Goal: Task Accomplishment & Management: Complete application form

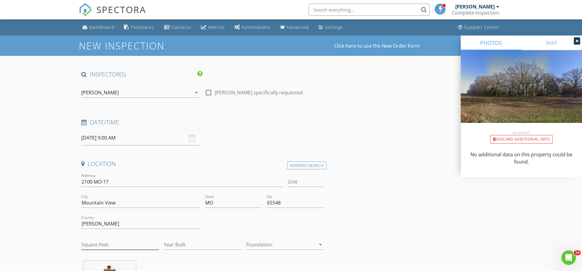
click at [92, 242] on input "Square Feet" at bounding box center [120, 244] width 78 height 10
type input "1100"
drag, startPoint x: 200, startPoint y: 244, endPoint x: 205, endPoint y: 243, distance: 5.2
click at [201, 243] on input "Year Built" at bounding box center [203, 244] width 78 height 10
click at [194, 243] on input "Year Built" at bounding box center [203, 244] width 78 height 10
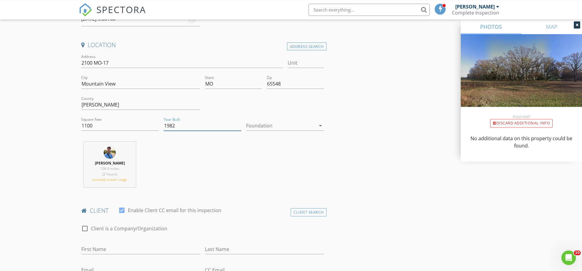
scroll to position [124, 0]
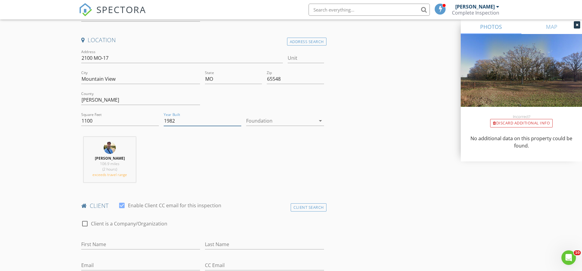
type input "1982"
click at [122, 248] on input "First Name" at bounding box center [140, 244] width 119 height 10
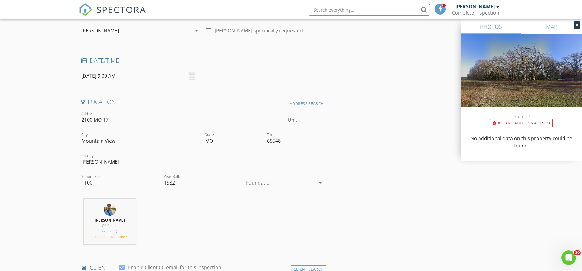
scroll to position [216, 0]
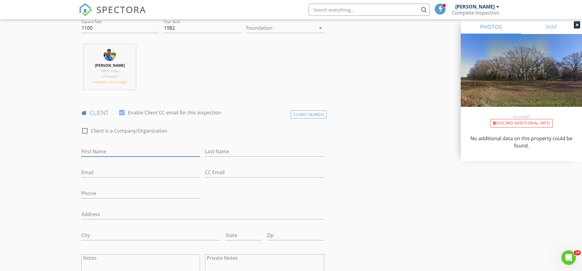
click at [108, 149] on input "First Name" at bounding box center [140, 151] width 119 height 10
type input "Cody"
type input "Parrish"
type input "dctparrish@gmail.com"
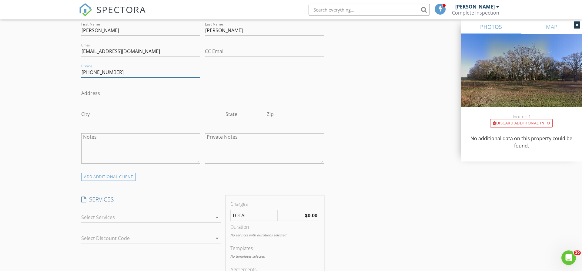
scroll to position [371, 0]
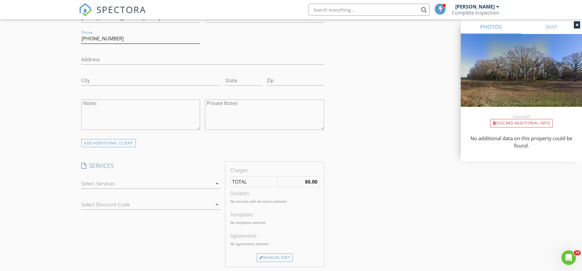
type input "731-343-2127"
click at [109, 183] on div at bounding box center [146, 183] width 131 height 10
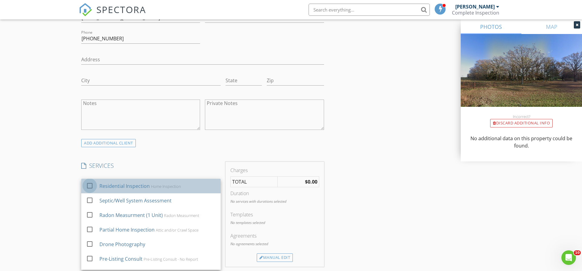
click at [87, 186] on div at bounding box center [90, 185] width 10 height 10
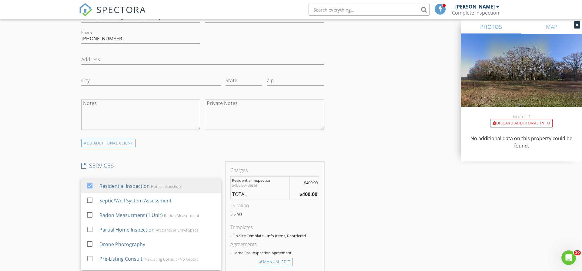
click at [44, 192] on div "New Inspection Click here to use the New Order Form INSPECTOR(S) check_box Aust…" at bounding box center [291, 217] width 582 height 1104
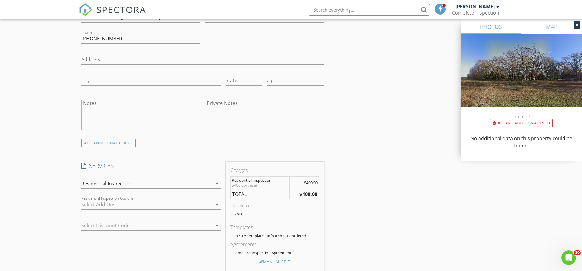
click at [122, 207] on div at bounding box center [146, 204] width 131 height 10
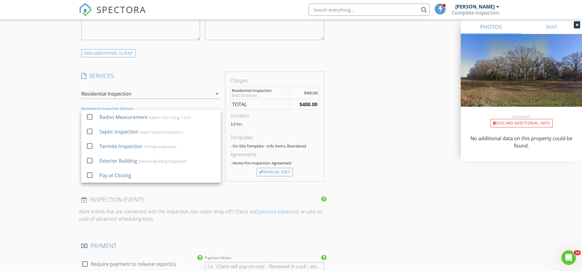
scroll to position [464, 0]
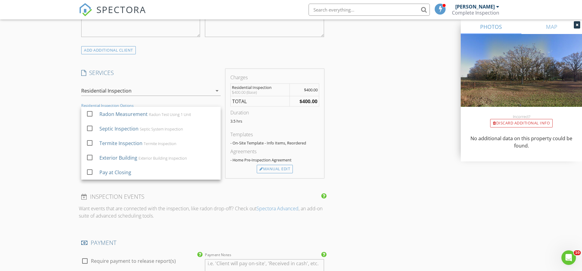
click at [126, 91] on div "Residential Inspection" at bounding box center [106, 90] width 50 height 5
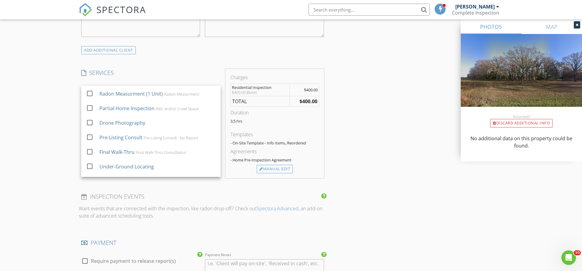
scroll to position [0, 0]
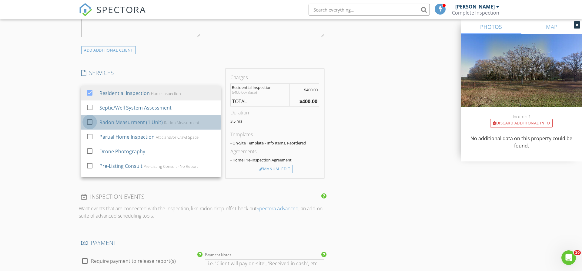
click at [92, 122] on div at bounding box center [90, 122] width 10 height 10
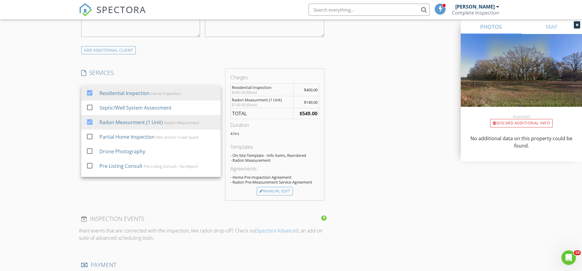
click at [54, 136] on div "New Inspection Click here to use the New Order Form INSPECTOR(S) check_box Aust…" at bounding box center [291, 135] width 582 height 1127
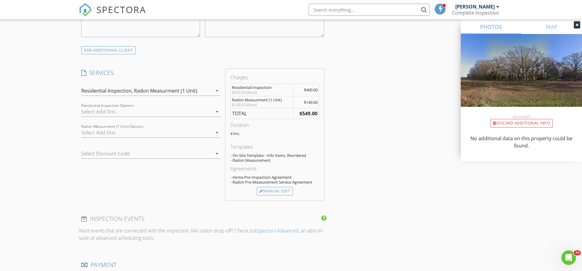
click at [100, 134] on div at bounding box center [146, 133] width 131 height 10
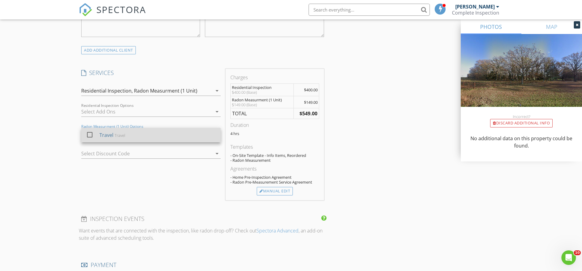
click at [88, 137] on div at bounding box center [90, 134] width 10 height 10
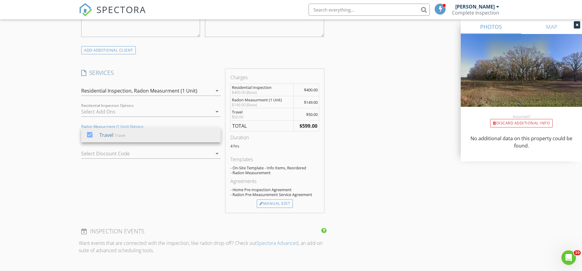
click at [60, 164] on div "New Inspection Click here to use the New Order Form INSPECTOR(S) check_box Aust…" at bounding box center [291, 141] width 582 height 1139
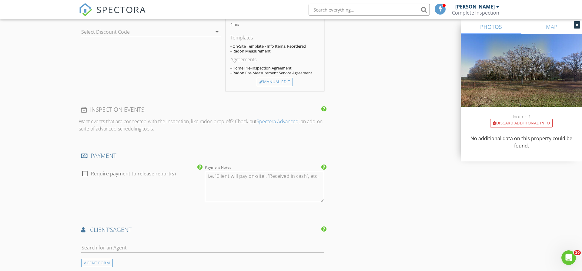
scroll to position [587, 0]
click at [86, 171] on div at bounding box center [85, 171] width 10 height 10
checkbox input "true"
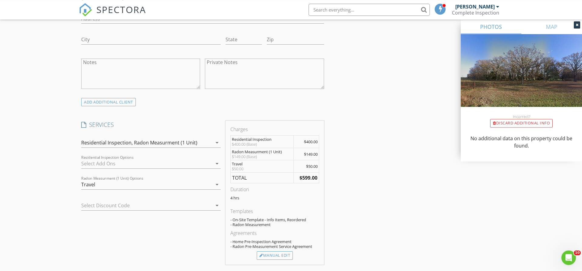
scroll to position [440, 0]
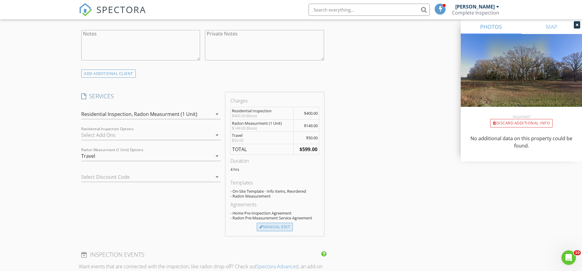
click at [274, 226] on div "Manual Edit" at bounding box center [275, 226] width 36 height 8
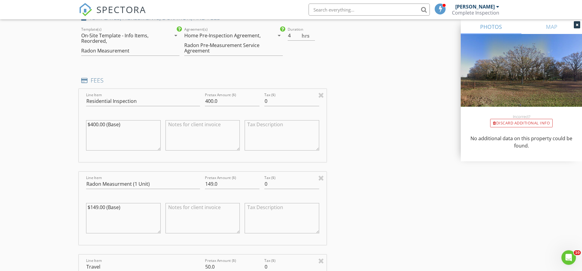
scroll to position [533, 0]
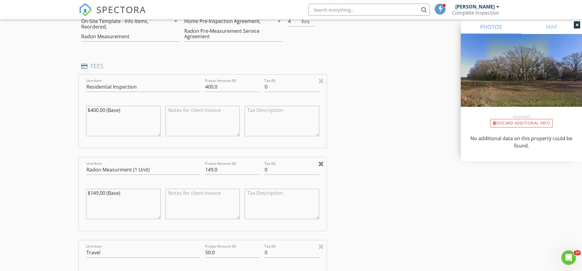
click at [321, 164] on div at bounding box center [321, 163] width 6 height 7
type input "Travel"
type input "50.0"
type textarea "$50.00"
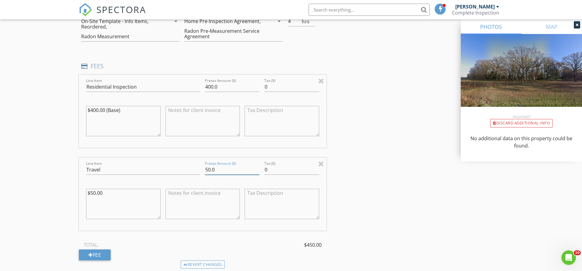
drag, startPoint x: 217, startPoint y: 169, endPoint x: 183, endPoint y: 165, distance: 34.4
click at [205, 169] on input "50.0" at bounding box center [232, 170] width 55 height 10
type input "300"
click at [185, 209] on textarea at bounding box center [202, 203] width 75 height 30
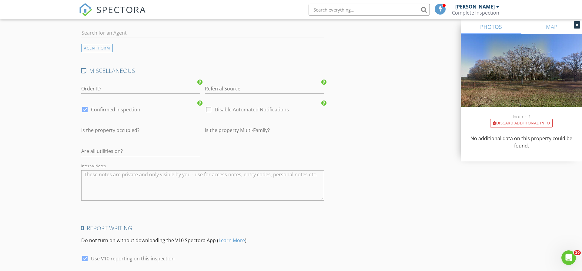
scroll to position [1027, 0]
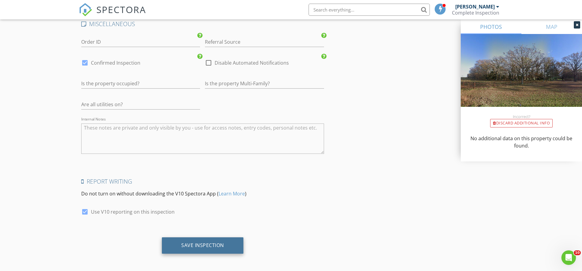
click at [175, 243] on div "Save Inspection" at bounding box center [203, 245] width 82 height 16
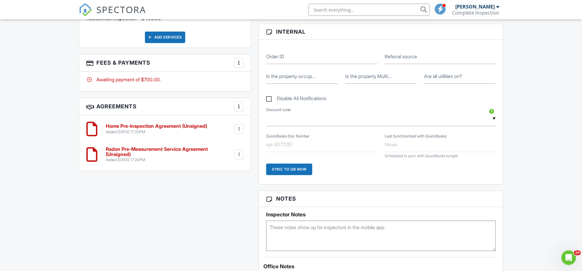
click at [239, 155] on div at bounding box center [239, 154] width 6 height 6
click at [226, 204] on li "Delete" at bounding box center [222, 201] width 35 height 15
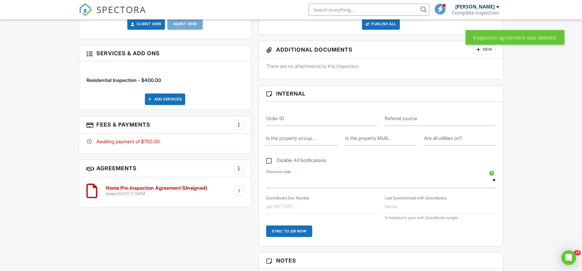
click at [201, 191] on h6 "Home Pre-Inspection Agreement (Unsigned)" at bounding box center [156, 187] width 101 height 5
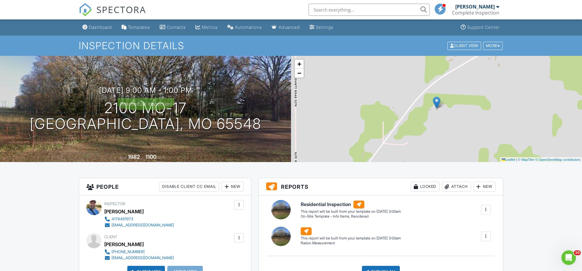
click at [126, 7] on span "SPECTORA" at bounding box center [121, 9] width 50 height 13
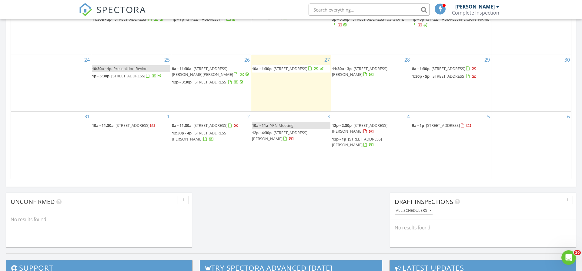
scroll to position [402, 0]
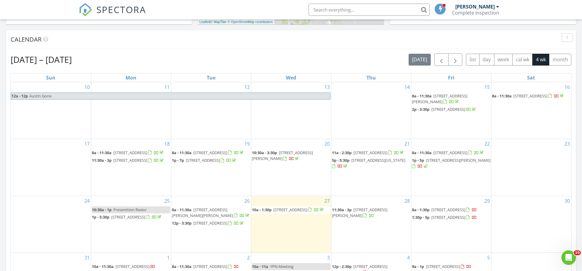
scroll to position [278, 0]
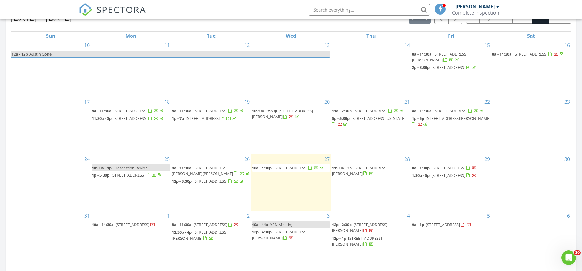
click at [538, 54] on span "[STREET_ADDRESS]" at bounding box center [530, 53] width 34 height 5
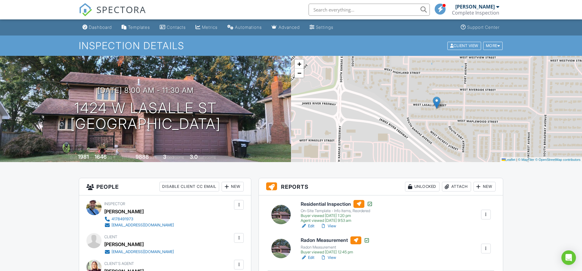
click at [487, 214] on div at bounding box center [486, 214] width 6 height 6
click at [478, 242] on link "Reinspection Report" at bounding box center [463, 241] width 49 height 7
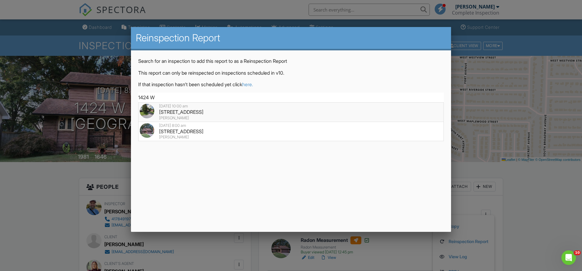
click at [191, 113] on div "1424 W Lasalle St, Springfield, MO 65807" at bounding box center [291, 111] width 302 height 7
type input "1424 W Lasalle St, Springfield, MO 65807"
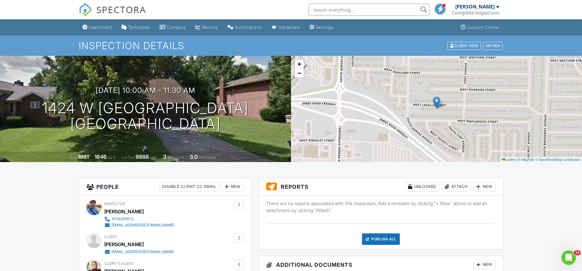
click at [121, 9] on span "SPECTORA" at bounding box center [121, 9] width 50 height 13
